Goal: Transaction & Acquisition: Purchase product/service

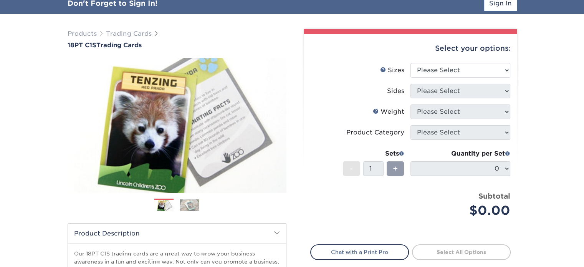
scroll to position [55, 0]
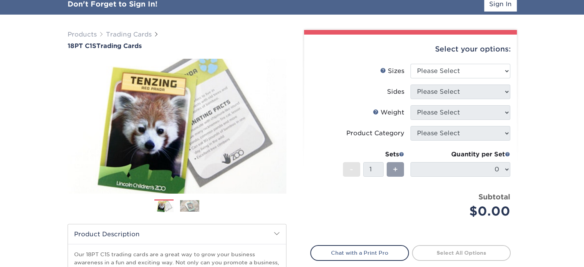
click at [187, 204] on img at bounding box center [189, 206] width 19 height 12
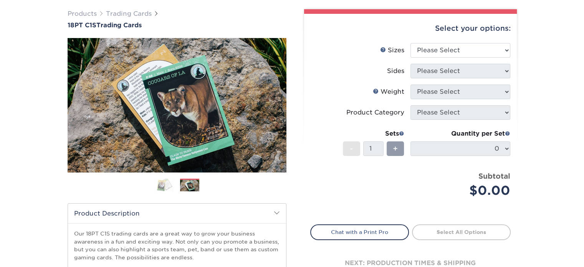
click at [166, 187] on img at bounding box center [163, 185] width 19 height 13
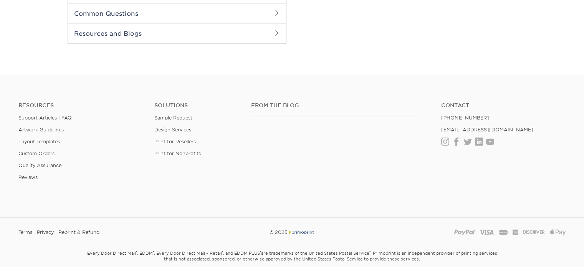
scroll to position [0, 0]
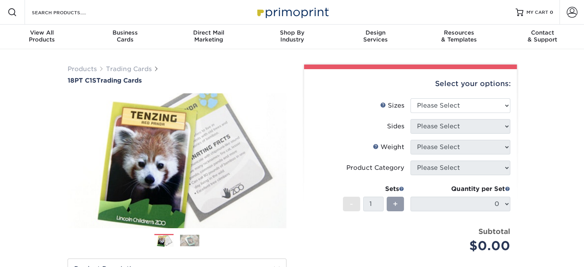
drag, startPoint x: 589, startPoint y: 46, endPoint x: 589, endPoint y: -10, distance: 56.1
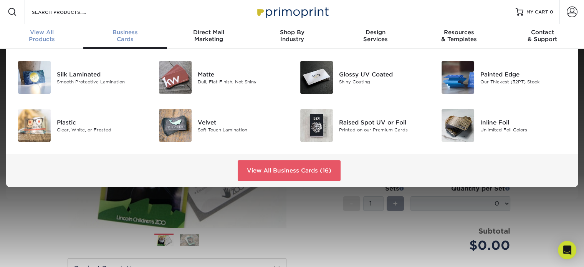
scroll to position [1, 0]
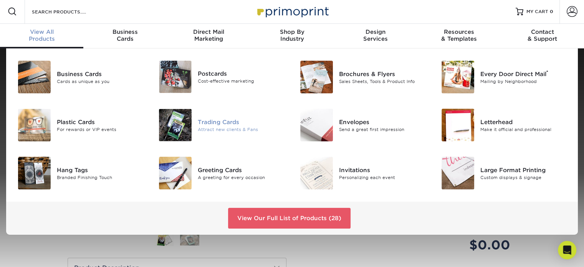
click at [227, 121] on div "Trading Cards" at bounding box center [242, 121] width 88 height 8
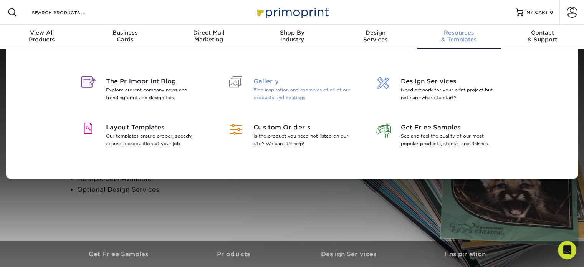
click at [253, 93] on div at bounding box center [235, 91] width 35 height 28
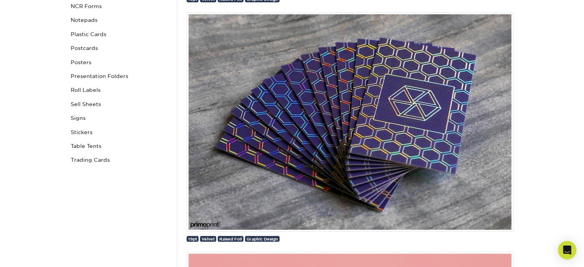
scroll to position [329, 0]
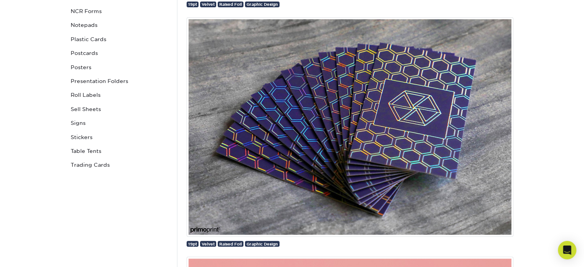
drag, startPoint x: 589, startPoint y: 13, endPoint x: 589, endPoint y: 35, distance: 21.5
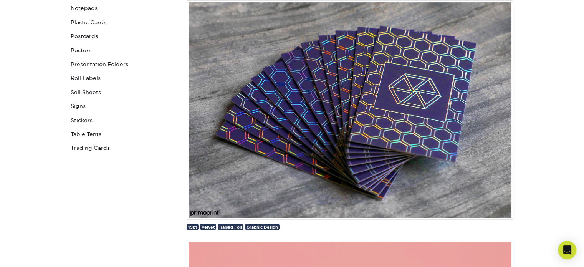
scroll to position [356, 0]
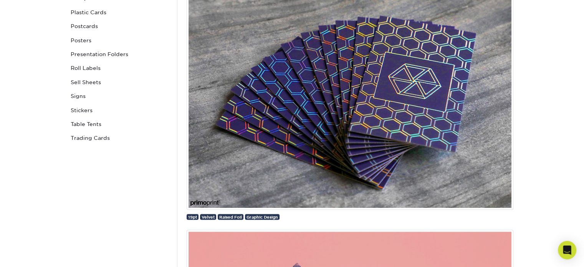
click at [380, 87] on img at bounding box center [350, 99] width 327 height 219
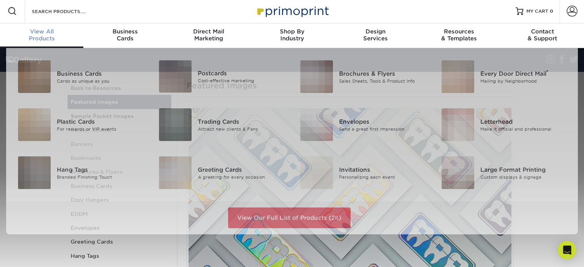
scroll to position [2, 0]
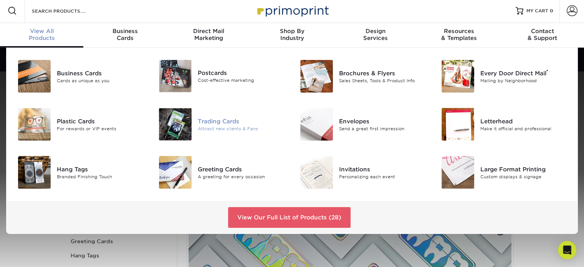
click at [220, 120] on div "Trading Cards" at bounding box center [242, 121] width 88 height 8
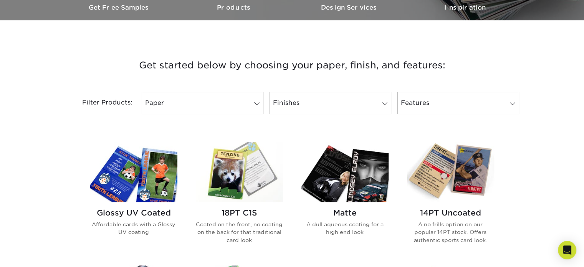
scroll to position [240, 0]
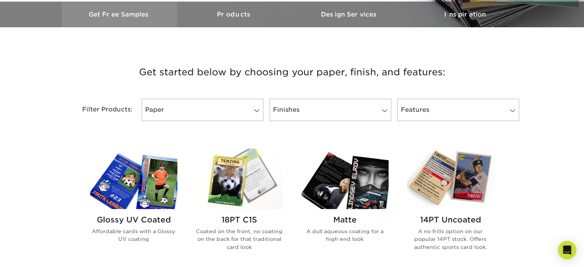
click at [138, 14] on h3 "Get Free Samples" at bounding box center [119, 14] width 115 height 7
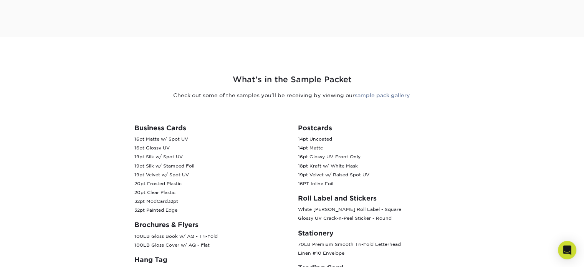
scroll to position [281, 0]
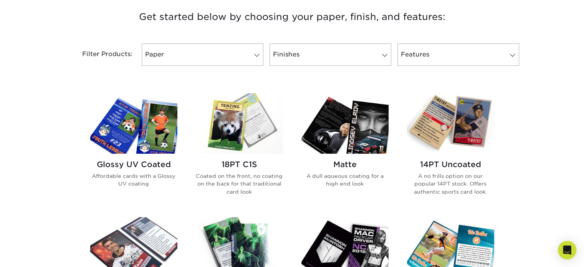
scroll to position [296, 0]
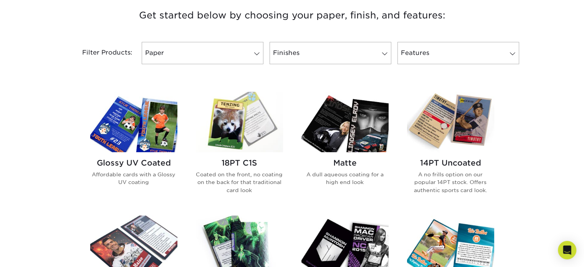
click at [249, 136] on img at bounding box center [239, 122] width 87 height 60
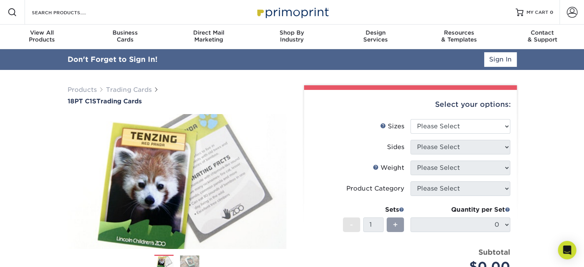
click at [436, 104] on div "Select your options:" at bounding box center [410, 104] width 200 height 29
click at [453, 125] on select "Please Select 2.5" x 3.5"" at bounding box center [460, 126] width 100 height 15
select select "2.50x3.50"
click at [410, 119] on select "Please Select 2.5" x 3.5"" at bounding box center [460, 126] width 100 height 15
click at [451, 149] on select "Please Select Print Both Sides Print Front Only" at bounding box center [460, 147] width 100 height 15
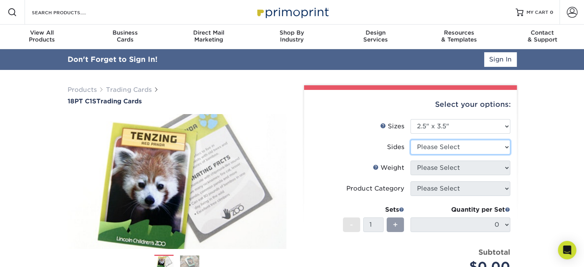
select select "13abbda7-1d64-4f25-8bb2-c179b224825d"
click at [410, 140] on select "Please Select Print Both Sides Print Front Only" at bounding box center [460, 147] width 100 height 15
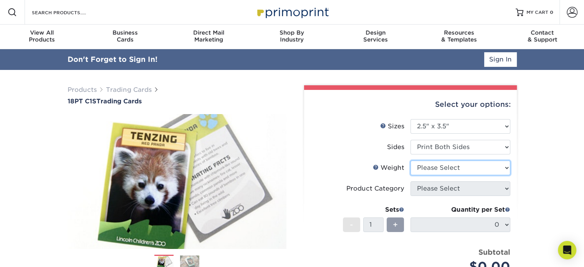
click at [442, 165] on select "Please Select 18PT C1S" at bounding box center [460, 167] width 100 height 15
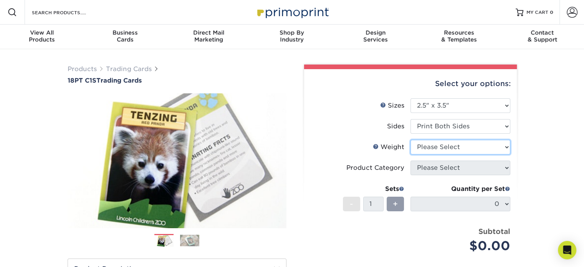
select select "18PTC1S"
click at [410, 140] on select "Please Select 18PT C1S" at bounding box center [460, 147] width 100 height 15
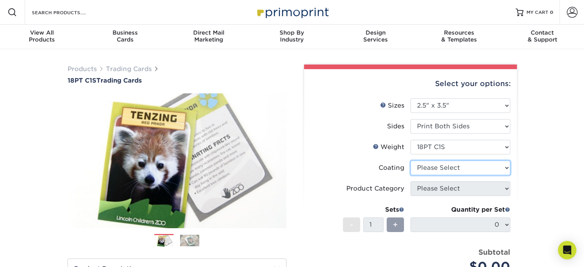
click at [448, 172] on select at bounding box center [460, 167] width 100 height 15
select select "1e8116af-acfc-44b1-83dc-8181aa338834"
click at [410, 160] on select at bounding box center [460, 167] width 100 height 15
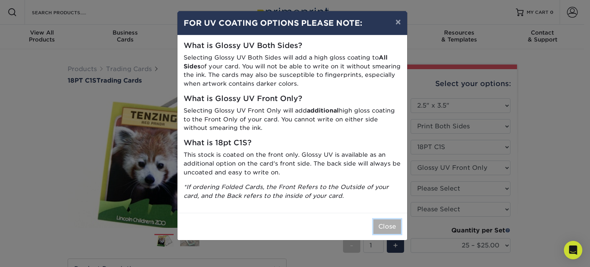
click at [382, 225] on button "Close" at bounding box center [387, 226] width 28 height 15
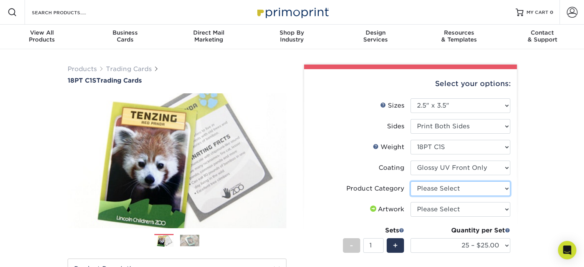
click at [451, 190] on select "Please Select Trading Cards" at bounding box center [460, 188] width 100 height 15
select select "c2f9bce9-36c2-409d-b101-c29d9d031e18"
click at [410, 181] on select "Please Select Trading Cards" at bounding box center [460, 188] width 100 height 15
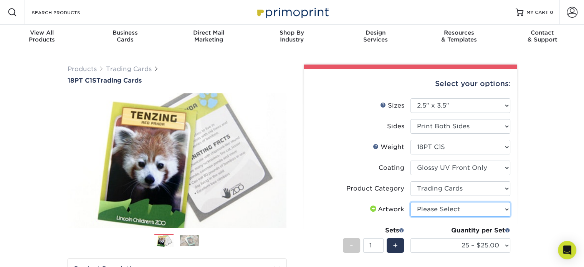
click at [471, 208] on select "Please Select I will upload files I need a design - $100" at bounding box center [460, 209] width 100 height 15
select select "upload"
click at [410, 202] on select "Please Select I will upload files I need a design - $100" at bounding box center [460, 209] width 100 height 15
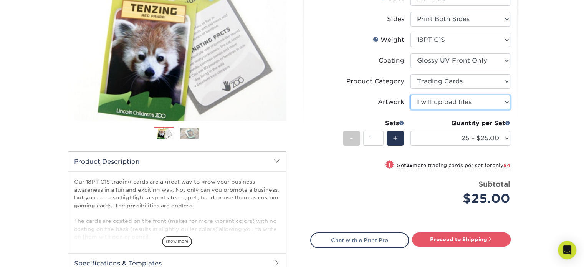
scroll to position [109, 0]
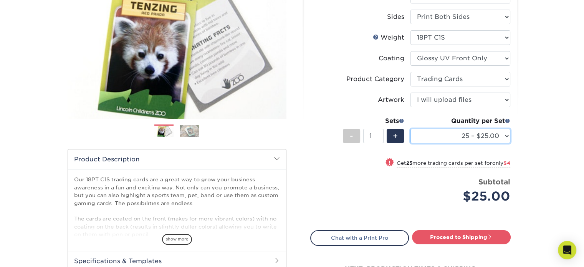
click at [439, 133] on select "25 – $25.00 50 – $29.00 75 – $37.00 100 – $41.00 250 – $48.00 500 – $58.00 1000…" at bounding box center [460, 136] width 100 height 15
select select "50 – $29.00"
click at [410, 129] on select "25 – $25.00 50 – $29.00 75 – $37.00 100 – $41.00 250 – $48.00 500 – $58.00 1000…" at bounding box center [460, 136] width 100 height 15
click at [396, 142] on div "+" at bounding box center [395, 136] width 17 height 15
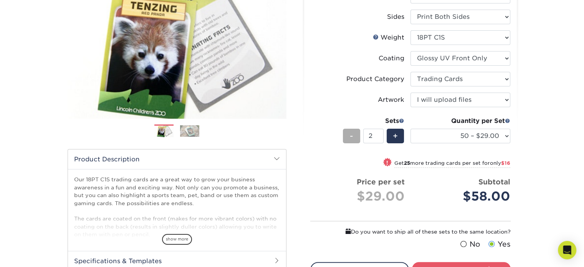
click at [351, 137] on span "-" at bounding box center [351, 136] width 3 height 12
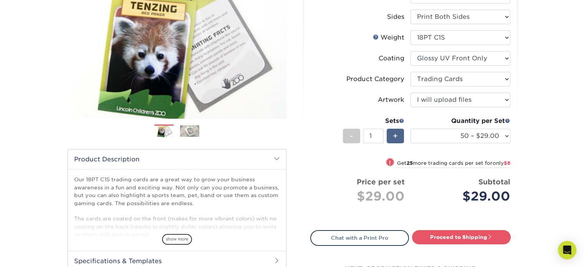
click at [391, 136] on div "+" at bounding box center [395, 136] width 17 height 15
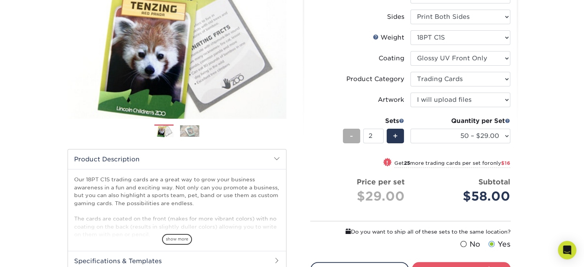
click at [349, 136] on div "-" at bounding box center [351, 136] width 17 height 15
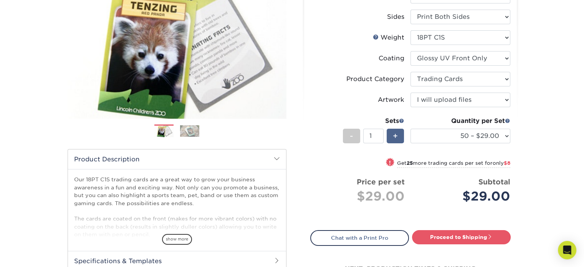
click at [393, 136] on span "+" at bounding box center [395, 136] width 5 height 12
type input "2"
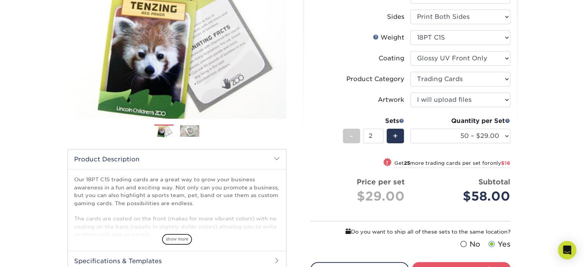
click at [571, 98] on div "Products Trading Cards 18PT C1S Trading Cards Previous Next show more" at bounding box center [292, 145] width 584 height 411
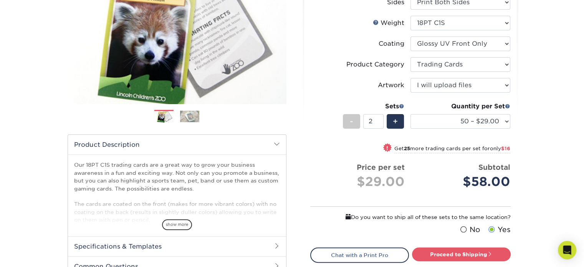
scroll to position [124, 0]
click at [400, 105] on span at bounding box center [401, 105] width 5 height 5
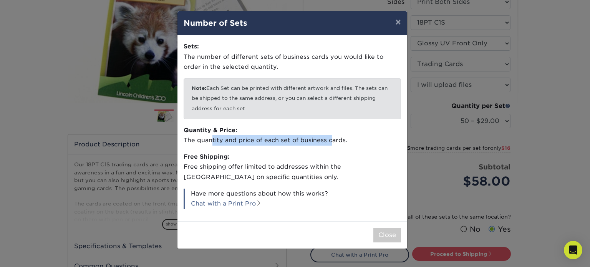
drag, startPoint x: 211, startPoint y: 139, endPoint x: 332, endPoint y: 138, distance: 120.6
click at [332, 138] on p "Quantity & Price: The quantity and price of each set of business cards." at bounding box center [292, 135] width 217 height 20
click at [356, 142] on p "Quantity & Price: The quantity and price of each set of business cards." at bounding box center [292, 135] width 217 height 20
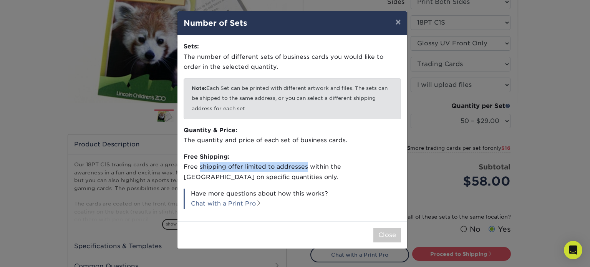
drag, startPoint x: 198, startPoint y: 166, endPoint x: 306, endPoint y: 168, distance: 107.5
click at [306, 168] on p "Free Shipping: Free shipping offer limited to addresses within [GEOGRAPHIC_DATA…" at bounding box center [292, 167] width 217 height 31
click at [260, 181] on p "Free Shipping: Free shipping offer limited to addresses within [GEOGRAPHIC_DATA…" at bounding box center [292, 167] width 217 height 31
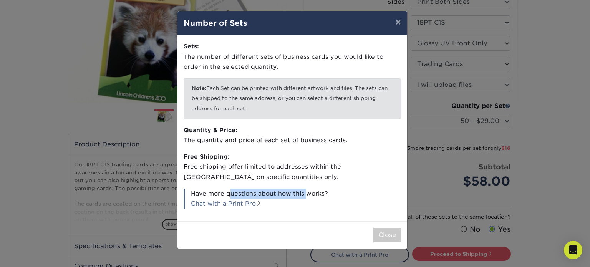
drag, startPoint x: 229, startPoint y: 194, endPoint x: 305, endPoint y: 196, distance: 76.0
click at [305, 196] on p "Have more questions about how this works? Chat with a Print Pro" at bounding box center [292, 198] width 217 height 20
click at [271, 145] on p "Quantity & Price: The quantity and price of each set of business cards." at bounding box center [292, 135] width 217 height 20
click at [395, 26] on button "×" at bounding box center [398, 21] width 18 height 21
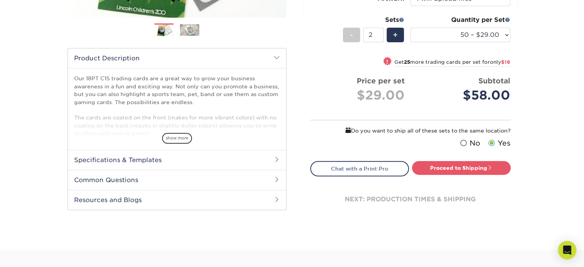
scroll to position [203, 0]
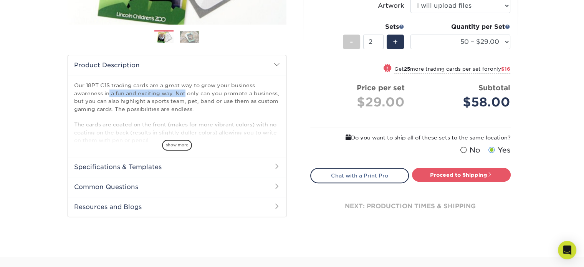
drag, startPoint x: 158, startPoint y: 85, endPoint x: 238, endPoint y: 88, distance: 80.3
click at [238, 88] on p "Our 18PT C1S trading cards are a great way to grow your business awareness in a…" at bounding box center [177, 112] width 206 height 63
drag, startPoint x: 125, startPoint y: 93, endPoint x: 182, endPoint y: 93, distance: 57.2
click at [182, 93] on p "Our 18PT C1S trading cards are a great way to grow your business awareness in a…" at bounding box center [177, 112] width 206 height 63
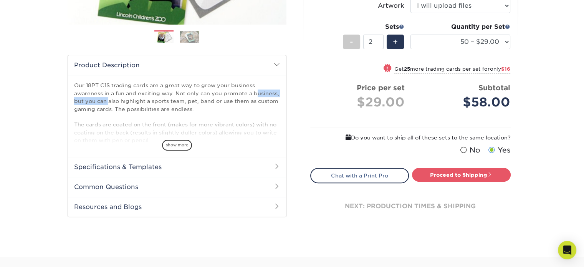
click at [182, 93] on p "Our 18PT C1S trading cards are a great way to grow your business awareness in a…" at bounding box center [177, 112] width 206 height 63
click at [186, 145] on span "show more" at bounding box center [177, 145] width 30 height 10
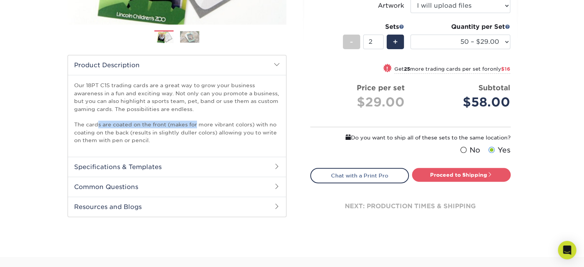
drag, startPoint x: 98, startPoint y: 123, endPoint x: 212, endPoint y: 123, distance: 113.3
click at [212, 123] on p "Our 18PT C1S trading cards are a great way to grow your business awareness in a…" at bounding box center [177, 112] width 206 height 63
click at [207, 133] on p "Our 18PT C1S trading cards are a great way to grow your business awareness in a…" at bounding box center [177, 112] width 206 height 63
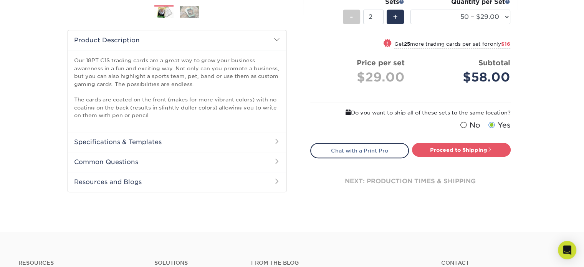
scroll to position [230, 0]
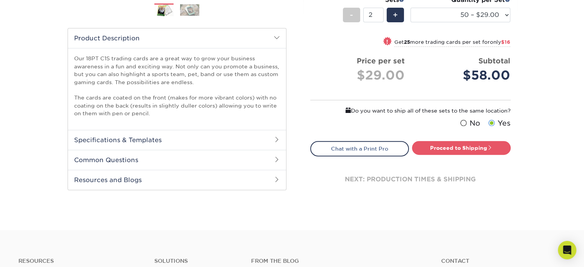
click at [155, 111] on p "Our 18PT C1S trading cards are a great way to grow your business awareness in a…" at bounding box center [177, 86] width 206 height 63
click at [188, 139] on h2 "Specifications & Templates" at bounding box center [177, 140] width 218 height 20
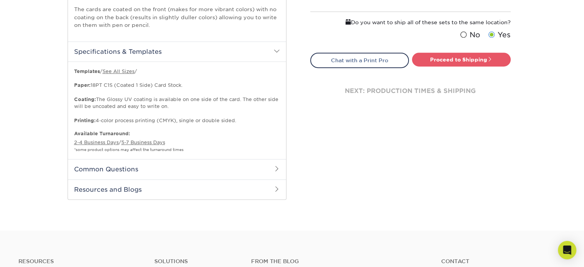
scroll to position [322, 0]
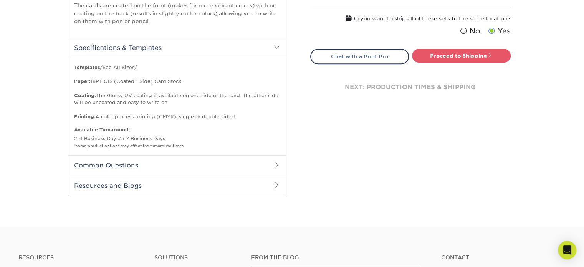
click at [229, 167] on h2 "Common Questions" at bounding box center [177, 165] width 218 height 20
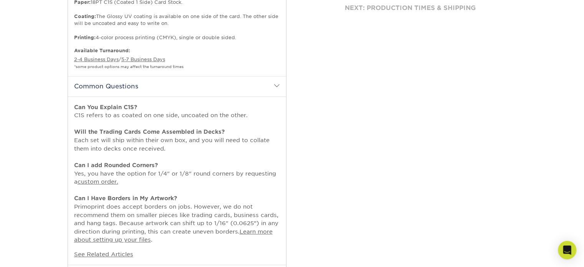
scroll to position [404, 0]
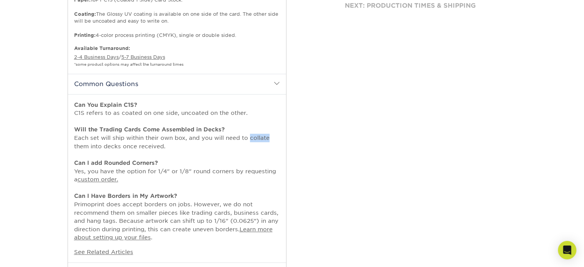
drag, startPoint x: 270, startPoint y: 139, endPoint x: 250, endPoint y: 137, distance: 19.6
click at [250, 137] on p "Can You Explain C1S? C1S refers to as coated on one side, uncoated on the other…" at bounding box center [177, 171] width 206 height 141
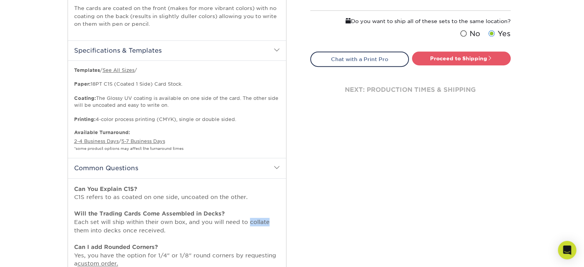
scroll to position [314, 0]
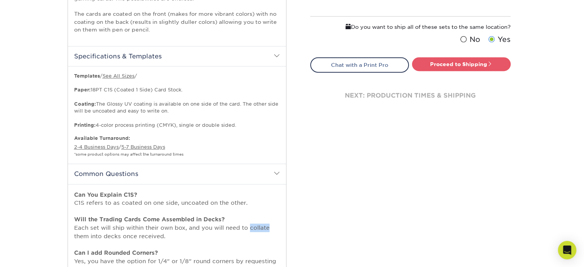
click at [265, 170] on h2 "Common Questions" at bounding box center [177, 174] width 218 height 20
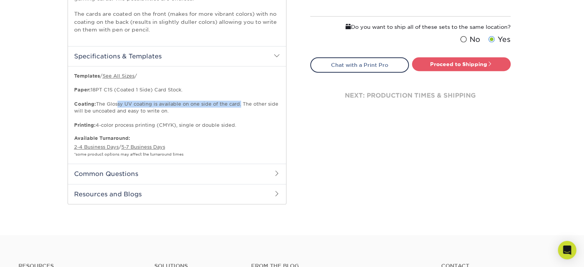
drag, startPoint x: 114, startPoint y: 101, endPoint x: 240, endPoint y: 103, distance: 126.3
click at [240, 103] on p "Templates / See All Sizes / Paper: 18PT C1S (Coated 1 Side) Card Stock. Coating…" at bounding box center [177, 101] width 206 height 56
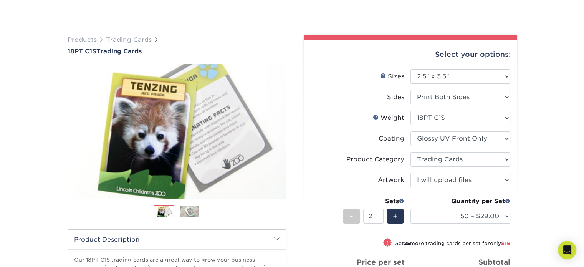
scroll to position [48, 0]
